Goal: Navigation & Orientation: Find specific page/section

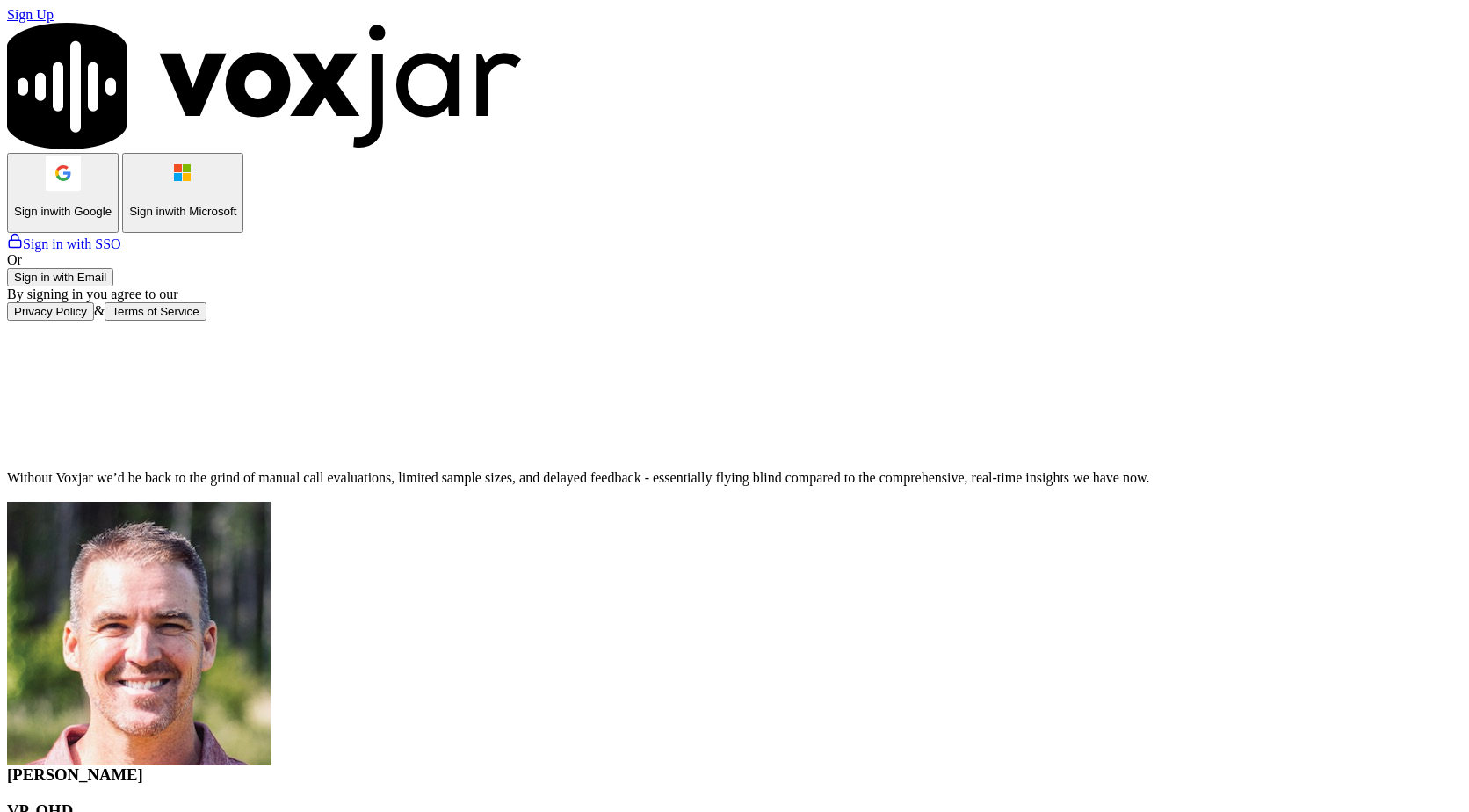
click at [113, 286] on button "Sign in with Email" at bounding box center [60, 277] width 106 height 18
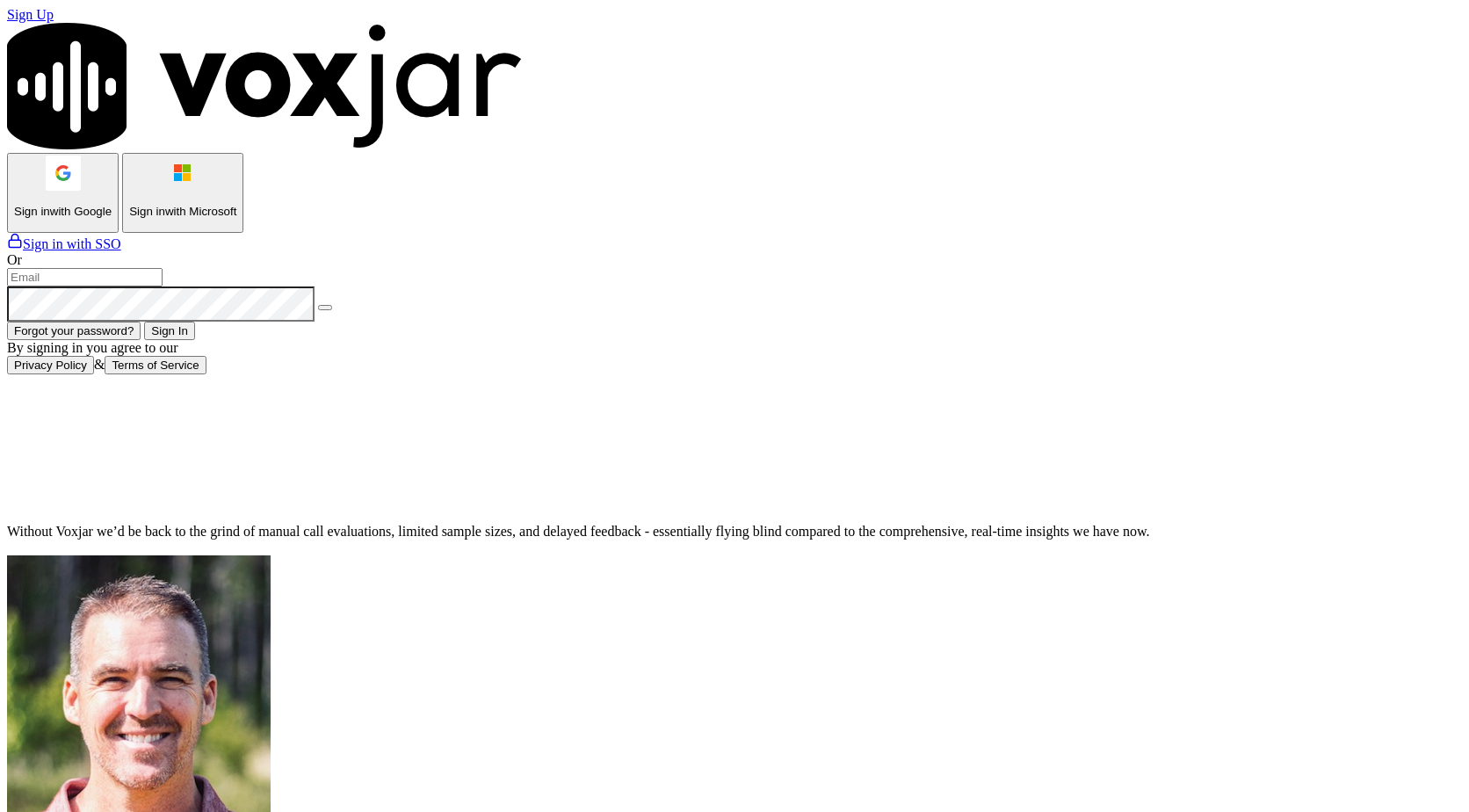
type input "bpaul@clearharbor.com"
click at [195, 340] on button "Sign In" at bounding box center [170, 330] width 51 height 18
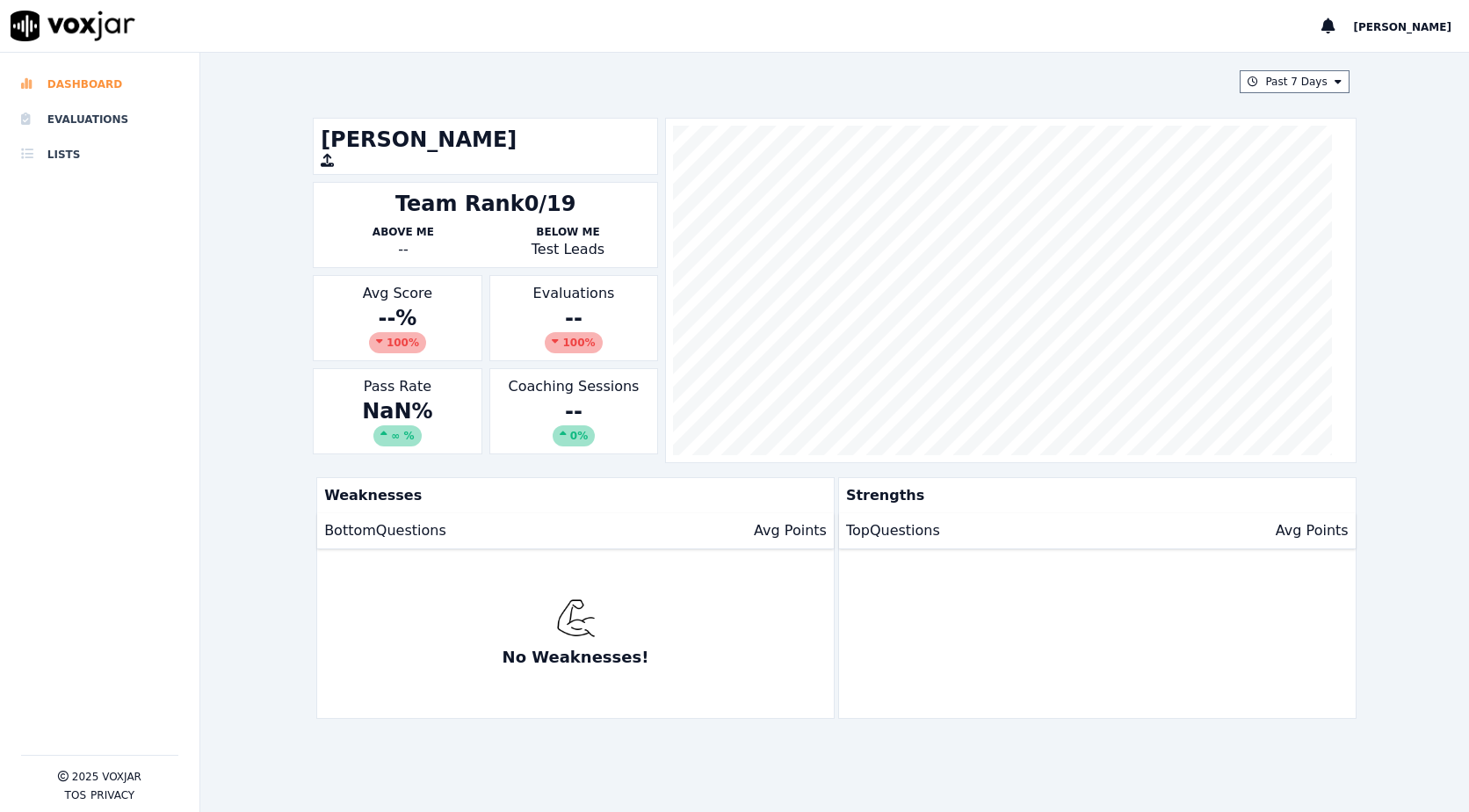
drag, startPoint x: 76, startPoint y: 81, endPoint x: 77, endPoint y: 89, distance: 8.1
click at [76, 81] on li "Dashboard" at bounding box center [99, 84] width 157 height 35
click at [81, 124] on li "Evaluations" at bounding box center [99, 119] width 157 height 35
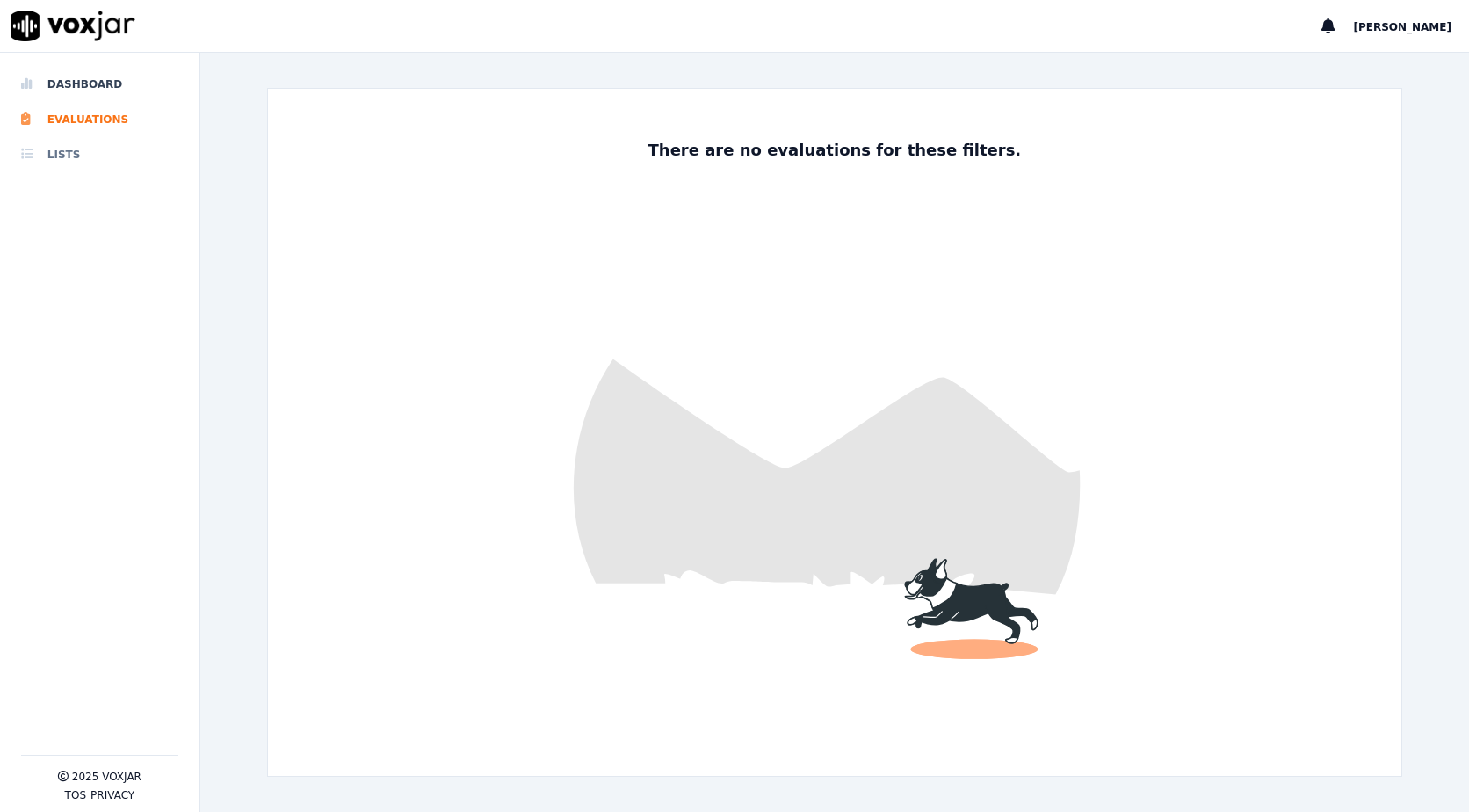
click at [75, 154] on li "Lists" at bounding box center [99, 154] width 157 height 35
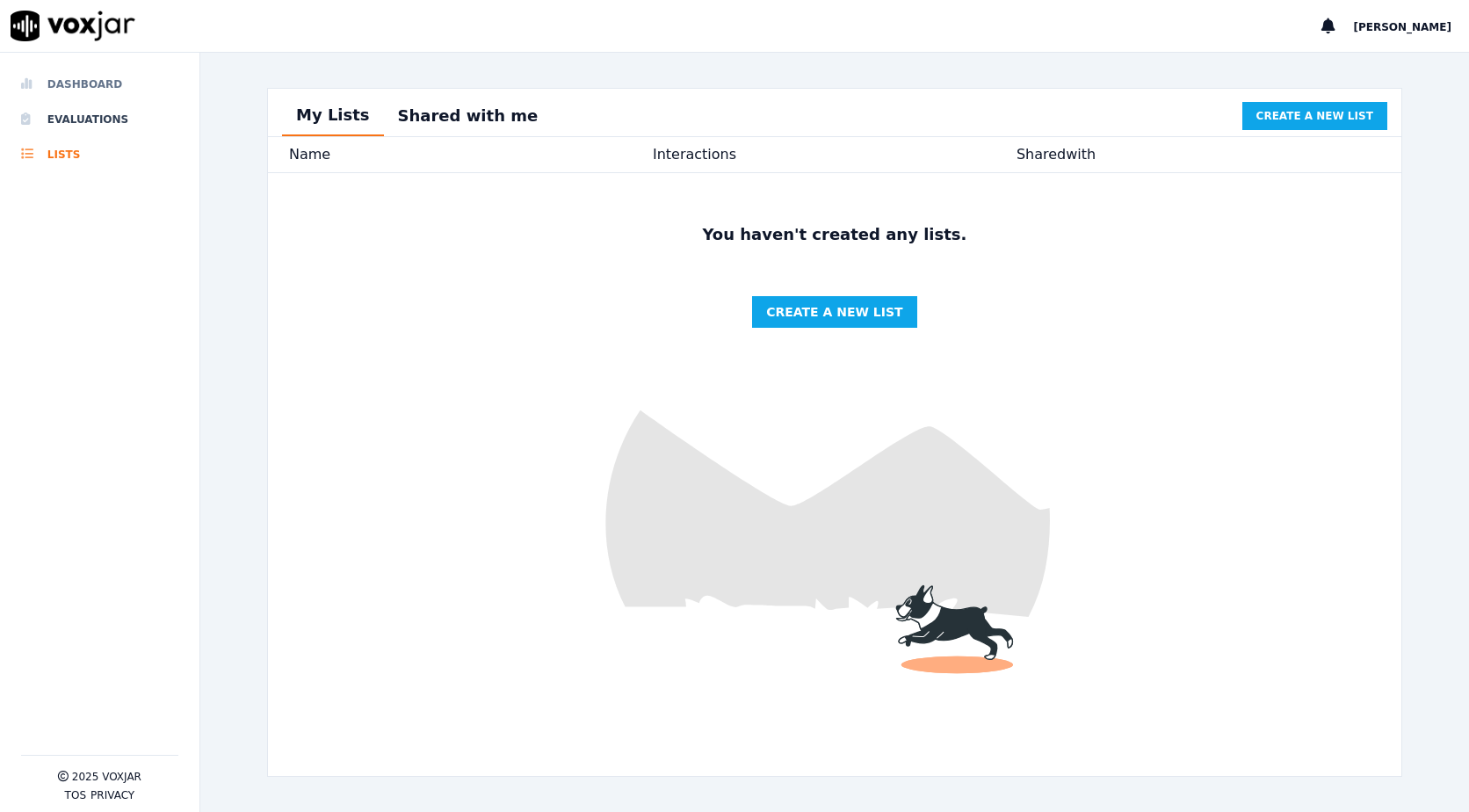
click at [97, 75] on li "Dashboard" at bounding box center [99, 84] width 157 height 35
